Goal: Information Seeking & Learning: Learn about a topic

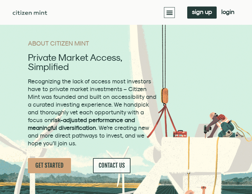
click at [54, 116] on span "Recognizing the lack of access most investors have to private market investment…" at bounding box center [92, 112] width 129 height 69
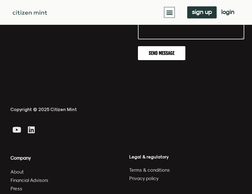
scroll to position [2186, 0]
click at [17, 168] on span "About" at bounding box center [17, 172] width 13 height 8
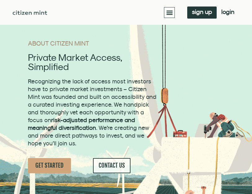
click at [166, 11] on icon "Menu Toggle" at bounding box center [169, 12] width 7 height 7
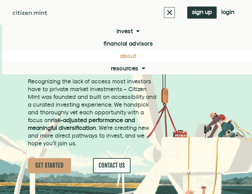
click at [117, 57] on link "About" at bounding box center [128, 56] width 252 height 12
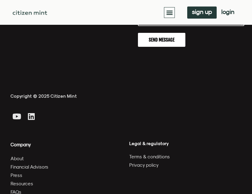
scroll to position [2199, 0]
click at [39, 163] on span "Financial Advisors" at bounding box center [30, 167] width 38 height 8
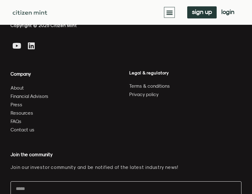
scroll to position [1693, 0]
click at [15, 125] on span "FAQs" at bounding box center [16, 121] width 11 height 8
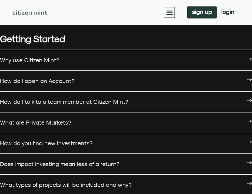
scroll to position [54, 0]
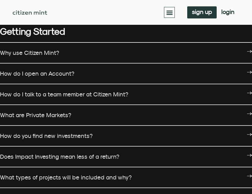
click at [34, 137] on link "How do you find new investments?" at bounding box center [46, 136] width 93 height 7
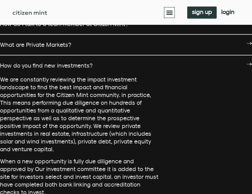
scroll to position [130, 0]
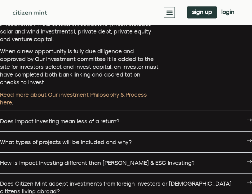
click at [34, 118] on link "Does Impact Investing mean less of a return?" at bounding box center [59, 121] width 119 height 7
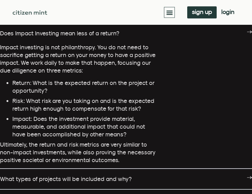
scroll to position [322, 0]
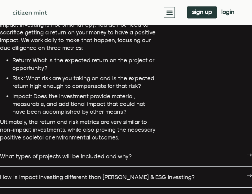
click at [41, 153] on link "What types of projects will be included and why?" at bounding box center [66, 156] width 132 height 7
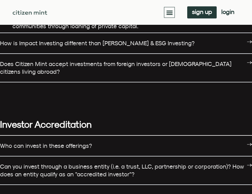
scroll to position [681, 0]
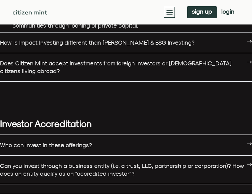
click at [37, 142] on link "Who can invest in these offerings?" at bounding box center [46, 145] width 92 height 7
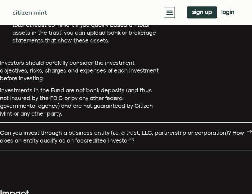
scroll to position [971, 0]
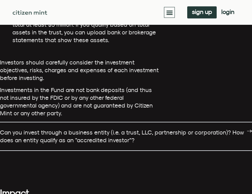
click at [31, 129] on link "Can you invest through a business entity (i.e. a trust, LLC, partnership or cor…" at bounding box center [122, 136] width 244 height 15
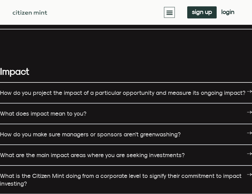
scroll to position [1136, 0]
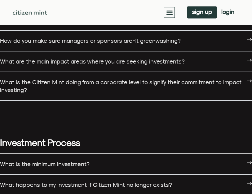
click at [38, 161] on link "What is the minimum investment?" at bounding box center [45, 164] width 90 height 7
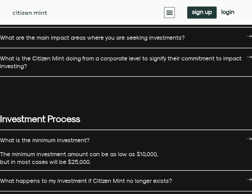
scroll to position [1255, 0]
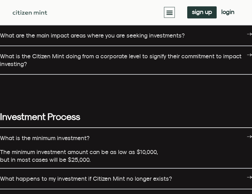
click at [38, 175] on link "What happens to my investment if Citizen Mint no longer exists?" at bounding box center [86, 178] width 172 height 7
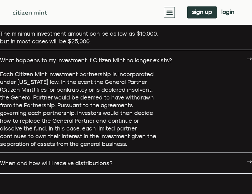
scroll to position [1373, 0]
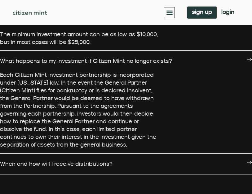
click at [29, 160] on link "When and how will I receive distributions?" at bounding box center [56, 163] width 112 height 7
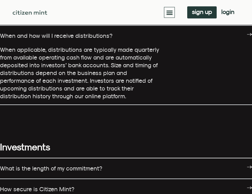
click at [33, 165] on link "What is the length of my commitment?" at bounding box center [51, 168] width 102 height 7
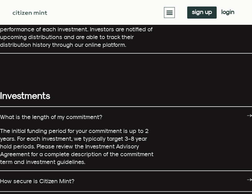
scroll to position [1556, 0]
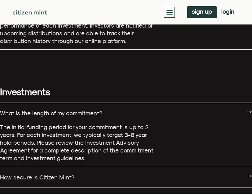
click at [36, 174] on link "How secure is Citizen Mint?" at bounding box center [37, 177] width 74 height 7
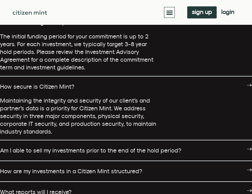
scroll to position [1647, 0]
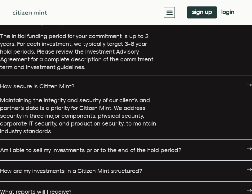
click at [31, 147] on link "Am I able to sell my investments prior to the end of the hold period?" at bounding box center [90, 150] width 181 height 7
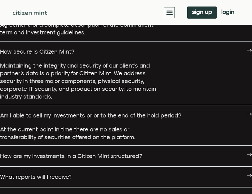
scroll to position [1685, 0]
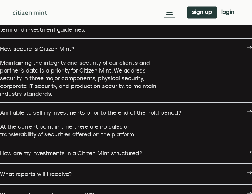
click at [30, 150] on link "How are my investments in a Citizen Mint structured?" at bounding box center [71, 153] width 142 height 7
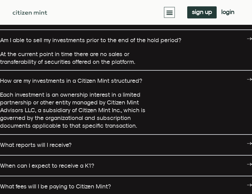
scroll to position [1758, 0]
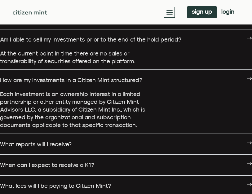
click at [35, 162] on link "When can I expect to receive a K1?" at bounding box center [47, 165] width 94 height 7
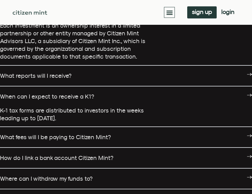
scroll to position [1827, 0]
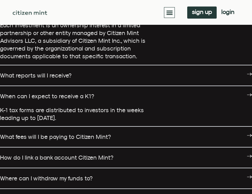
click at [24, 133] on link "What fees will I be paying to Citizen Mint?" at bounding box center [55, 136] width 111 height 7
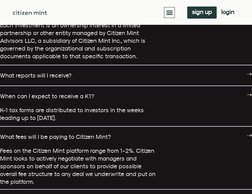
click at [19, 133] on link "What fees will I be paying to Citizen Mint?" at bounding box center [55, 136] width 111 height 7
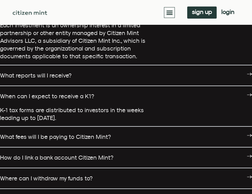
click at [20, 133] on link "What fees will I be paying to Citizen Mint?" at bounding box center [55, 136] width 111 height 7
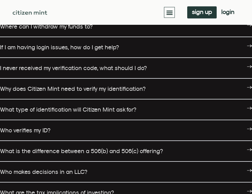
scroll to position [2022, 0]
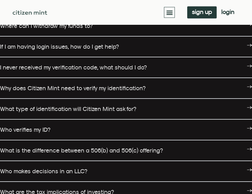
click at [38, 168] on link "Who makes decisions in an LLC?" at bounding box center [43, 171] width 87 height 7
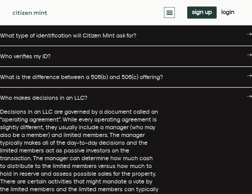
scroll to position [2098, 0]
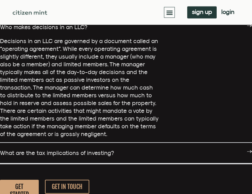
click at [33, 150] on link "What are the tax implications of investing?" at bounding box center [57, 153] width 114 height 7
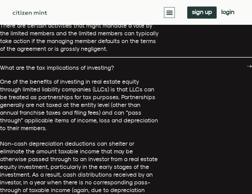
scroll to position [2252, 0]
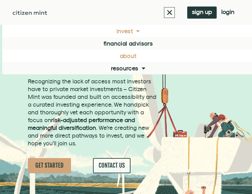
click at [124, 30] on link "Invest" at bounding box center [128, 31] width 252 height 12
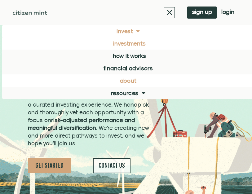
click at [121, 44] on link "investments" at bounding box center [128, 43] width 252 height 12
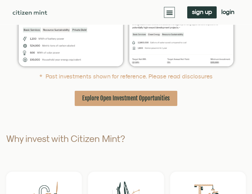
scroll to position [166, 0]
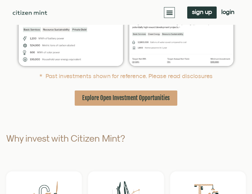
click at [103, 102] on span "Explore Open Investment Opportunities" at bounding box center [126, 98] width 88 height 8
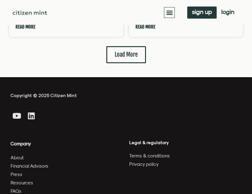
scroll to position [1962, 0]
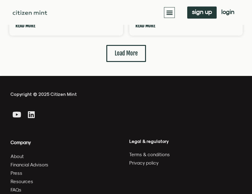
click at [138, 142] on h4 "Legal & regulatory" at bounding box center [185, 141] width 112 height 6
click at [136, 155] on span "Terms & conditions" at bounding box center [149, 155] width 41 height 8
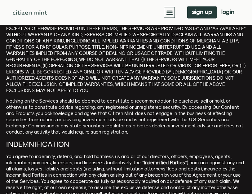
scroll to position [2226, 0]
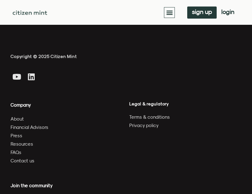
scroll to position [2884, 0]
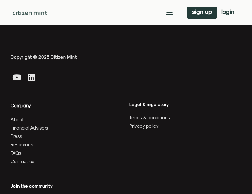
click at [18, 132] on span "Press" at bounding box center [17, 136] width 12 height 8
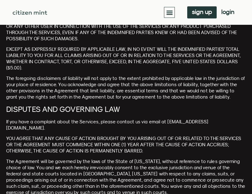
scroll to position [2457, 0]
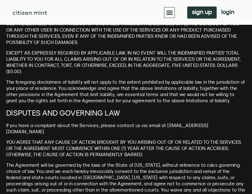
click at [168, 11] on icon "Menu Toggle" at bounding box center [169, 12] width 7 height 7
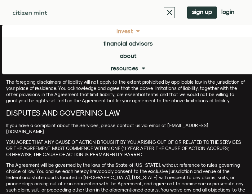
click at [122, 34] on link "Invest" at bounding box center [128, 31] width 252 height 12
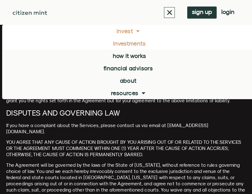
click at [116, 46] on link "investments" at bounding box center [128, 43] width 252 height 12
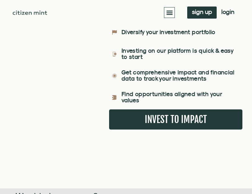
scroll to position [752, 0]
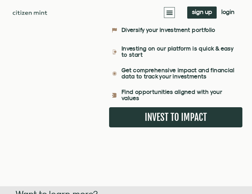
click at [163, 121] on span "INVEST TO IMPACT" at bounding box center [176, 117] width 62 height 8
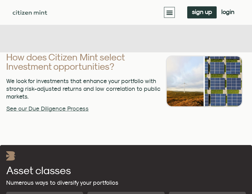
scroll to position [984, 0]
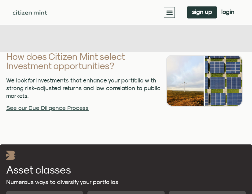
click at [59, 112] on link "See our Due Diligence Process" at bounding box center [47, 108] width 82 height 7
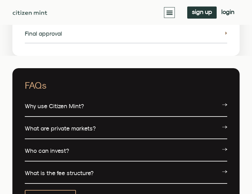
scroll to position [966, 0]
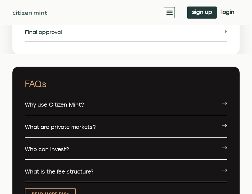
click at [60, 108] on link "Why use Citizen Mint?" at bounding box center [54, 104] width 59 height 7
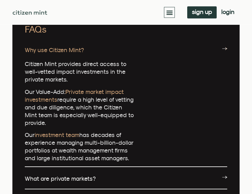
scroll to position [1021, 0]
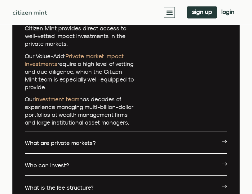
click at [78, 147] on link "What are private markets?" at bounding box center [60, 143] width 71 height 7
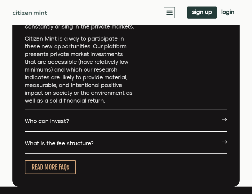
scroll to position [1317, 0]
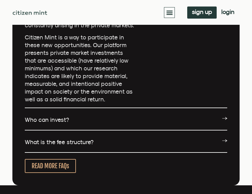
click at [58, 123] on link "Who can invest?" at bounding box center [47, 119] width 44 height 7
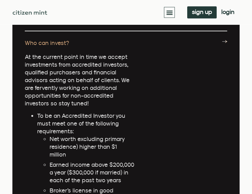
scroll to position [1394, 0]
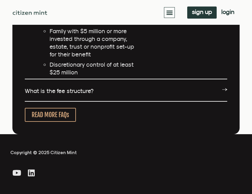
click at [54, 114] on span "READ MORE FAQs" at bounding box center [50, 115] width 37 height 8
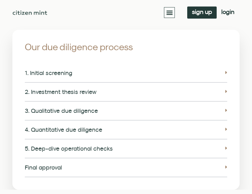
scroll to position [831, 0]
click at [46, 77] on link "1. Initial screening" at bounding box center [48, 73] width 47 height 7
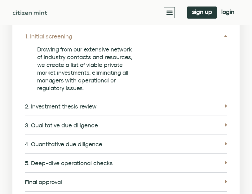
scroll to position [868, 0]
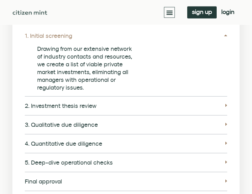
click at [37, 109] on link "2. Investment thesis review" at bounding box center [61, 106] width 72 height 7
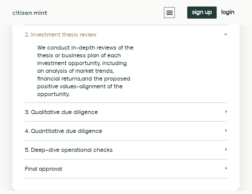
scroll to position [941, 0]
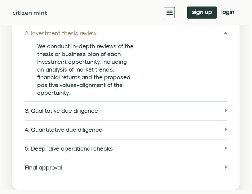
click at [42, 114] on link "3. Qualitative due diligence" at bounding box center [61, 110] width 73 height 7
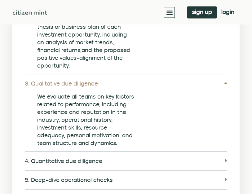
scroll to position [968, 0]
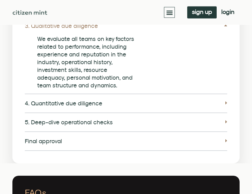
click at [45, 107] on link "4. Quantitative due diligence" at bounding box center [63, 103] width 77 height 7
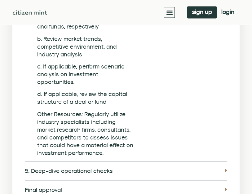
scroll to position [1132, 0]
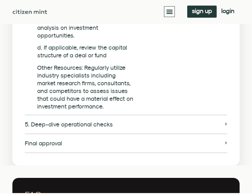
click at [44, 126] on link "5. Deep-dive operational checks" at bounding box center [69, 125] width 88 height 7
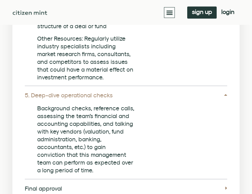
scroll to position [1207, 0]
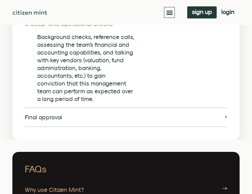
click at [39, 118] on link "Final approval" at bounding box center [43, 117] width 37 height 7
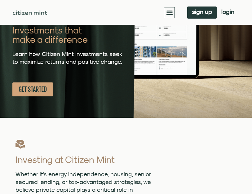
scroll to position [0, 0]
